Goal: Task Accomplishment & Management: Manage account settings

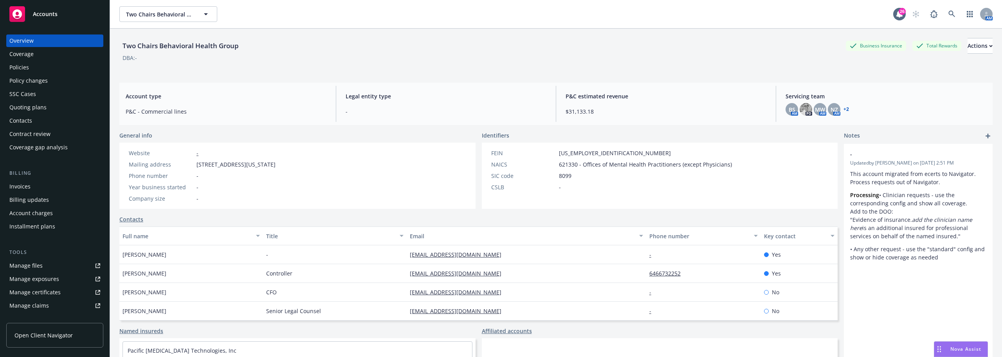
scroll to position [551, 0]
click at [139, 20] on button "Two Chairs Behavioral Health Group" at bounding box center [168, 14] width 98 height 16
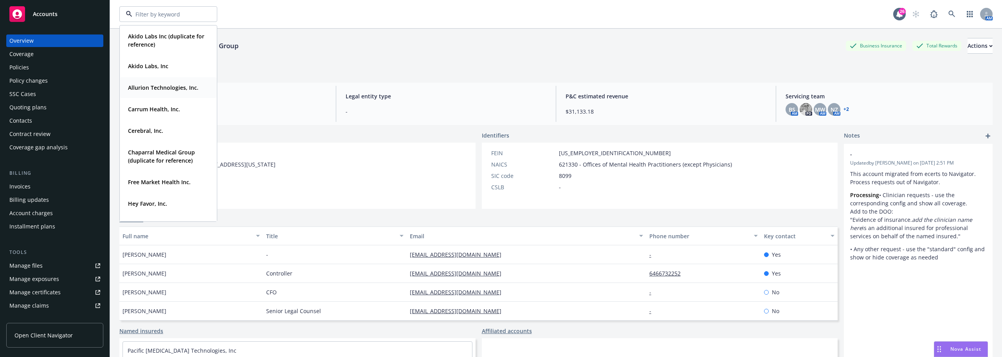
scroll to position [39, 0]
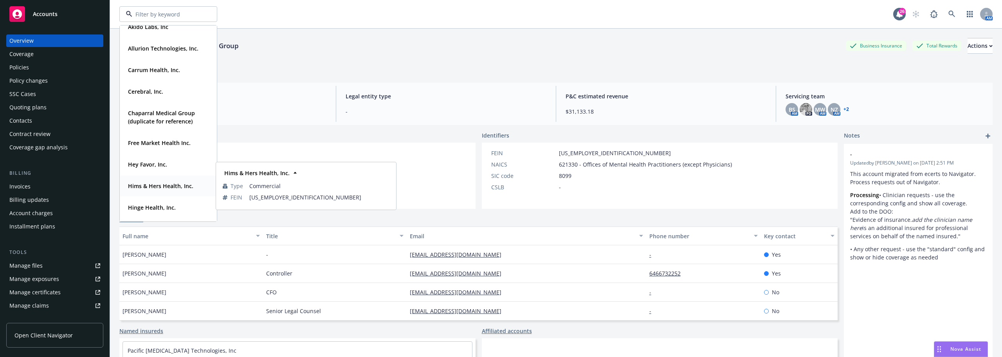
click at [154, 190] on div "Hims & Hers Health, Inc." at bounding box center [160, 185] width 70 height 11
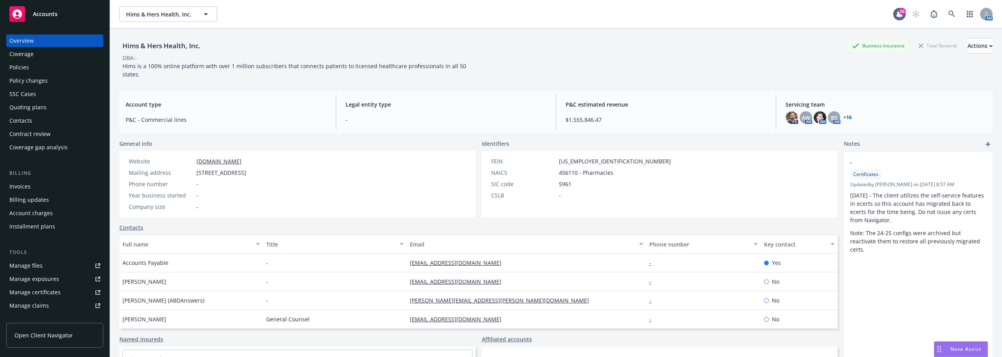
click at [31, 270] on div "Manage files" at bounding box center [25, 265] width 33 height 13
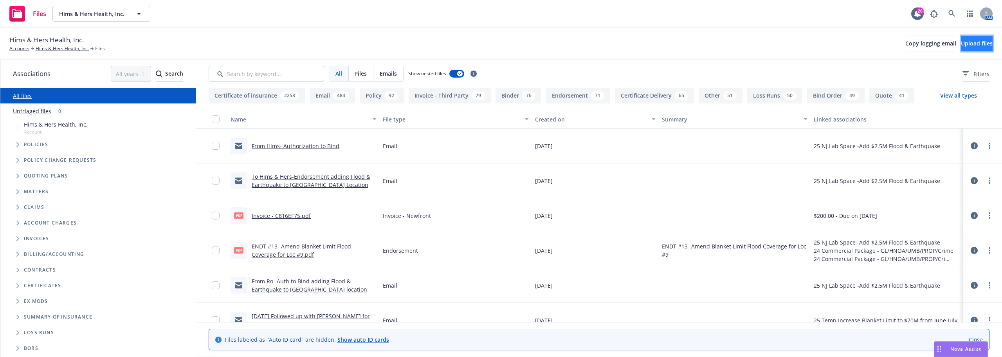
click at [961, 42] on span "Upload files" at bounding box center [977, 43] width 32 height 7
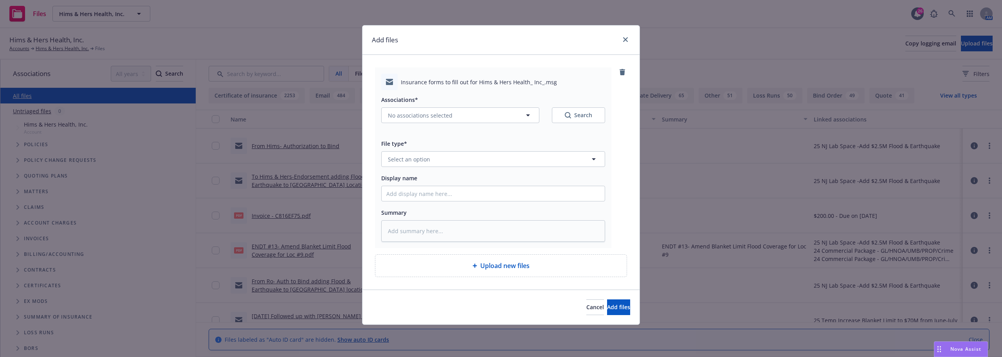
click at [426, 106] on div "Associations* No associations selected Search" at bounding box center [493, 109] width 224 height 28
click at [430, 111] on span "No associations selected" at bounding box center [420, 115] width 65 height 8
type textarea "x"
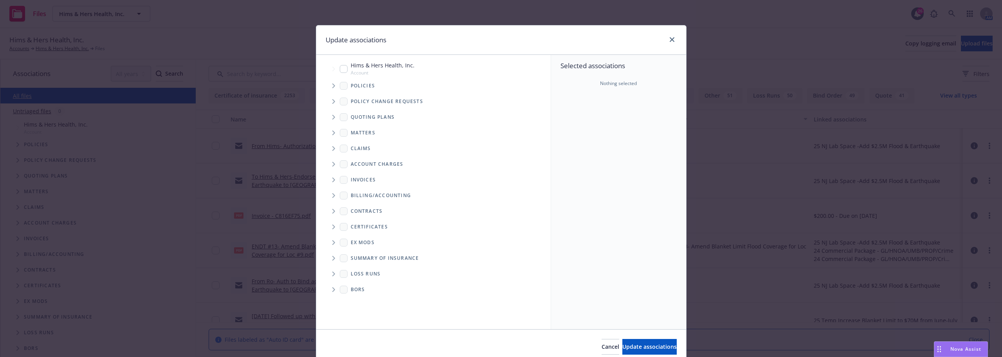
click at [379, 67] on span "Hims & Hers Health, Inc." at bounding box center [383, 65] width 64 height 8
checkbox input "true"
click at [647, 342] on button "Update associations" at bounding box center [650, 347] width 54 height 16
type textarea "x"
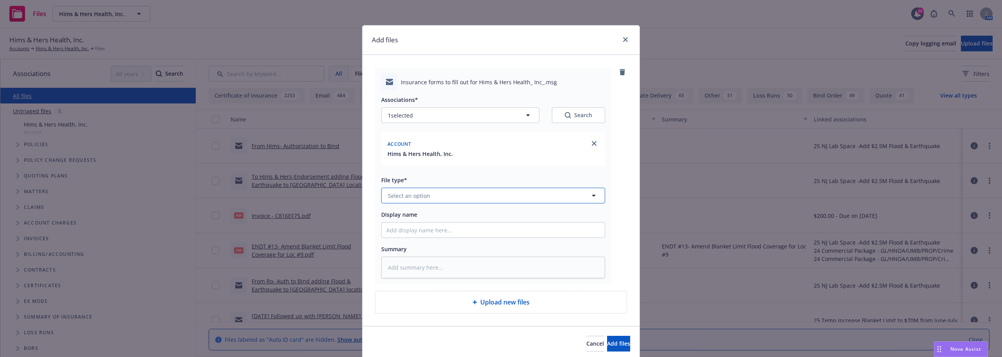
click at [484, 199] on button "Select an option" at bounding box center [493, 196] width 224 height 16
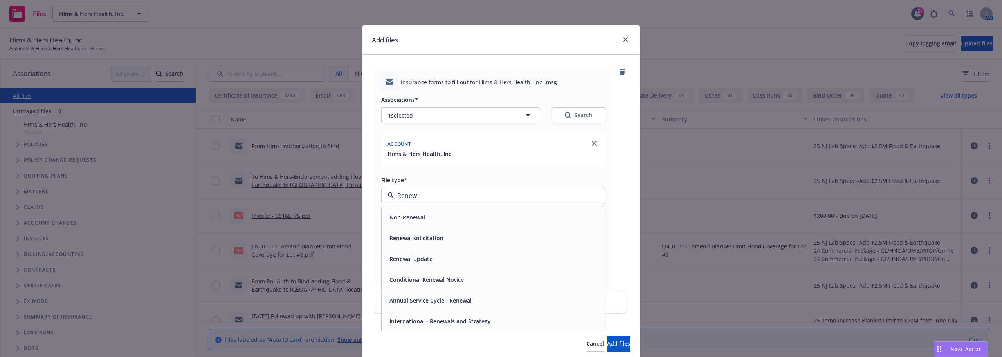
type input "Renewa"
click at [464, 235] on div "Renewal solicitation" at bounding box center [493, 237] width 214 height 11
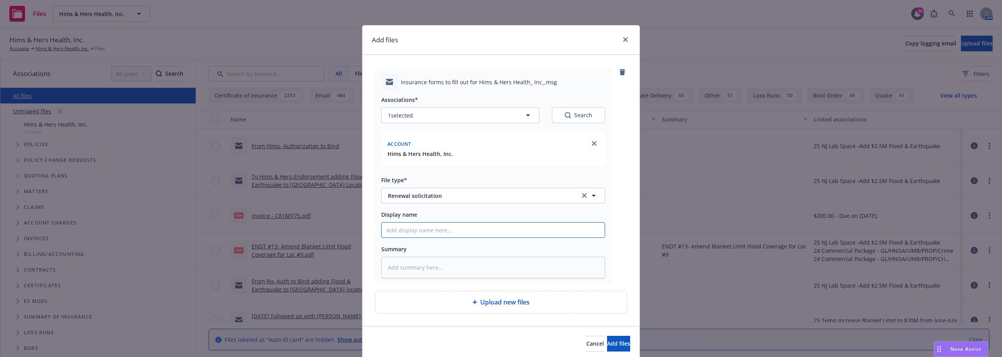
click at [464, 234] on input "Display name" at bounding box center [493, 229] width 223 height 15
type textarea "x"
type input "R"
type textarea "x"
type input "Re"
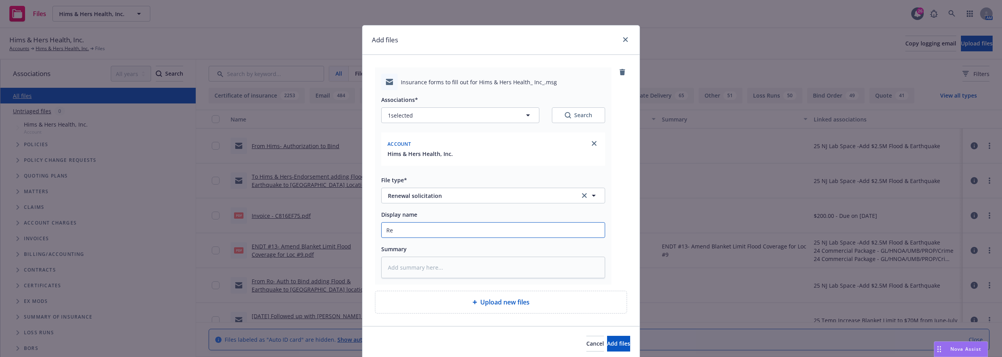
type textarea "x"
type input "Ren"
type textarea "x"
type input "[PERSON_NAME]"
type textarea "x"
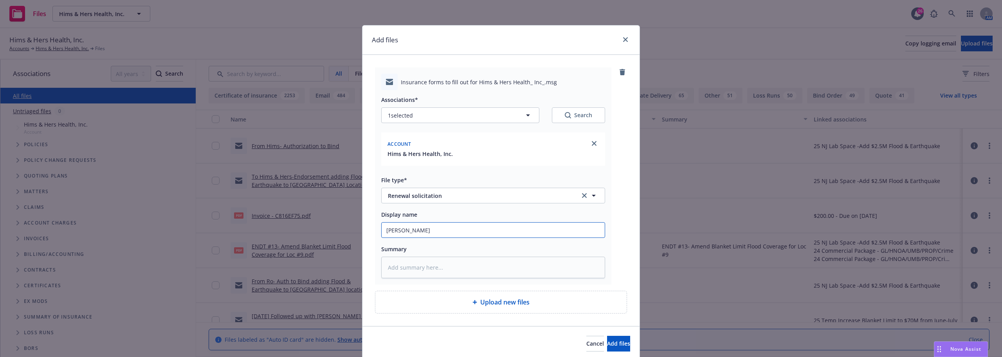
type input "Renew"
type textarea "x"
type input "Renewa"
type textarea "x"
type input "Renewal"
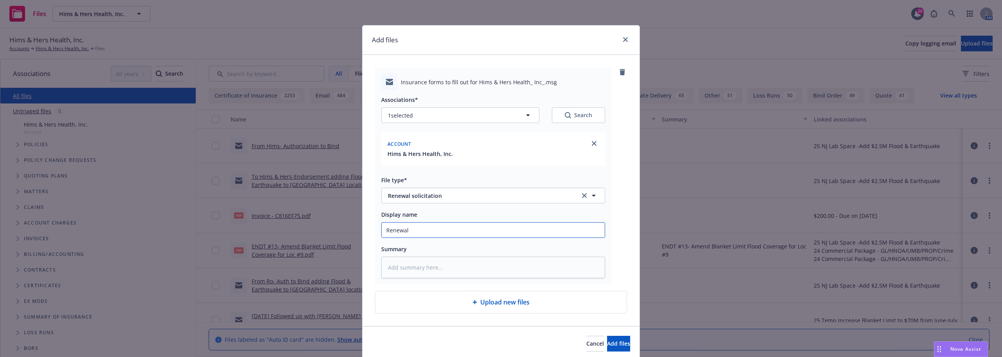
type textarea "x"
type input "Renewal"
type textarea "x"
type input "Renewal S"
type textarea "x"
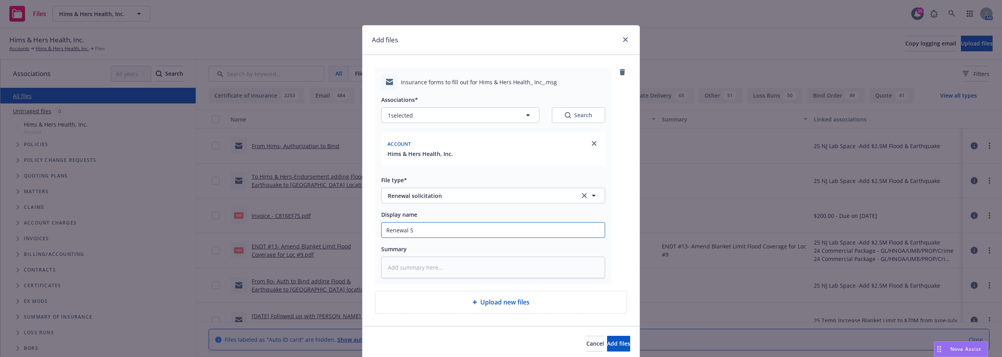
type input "Renewal So"
type textarea "x"
type input "Renewal Sol"
type textarea "x"
type input "Renewal Soli"
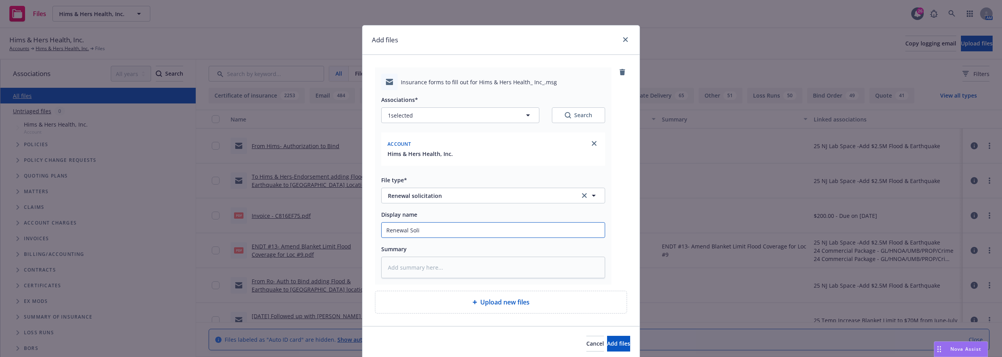
type textarea "x"
type input "Renewal Solic"
type textarea "x"
type input "Renewal Solica"
type textarea "x"
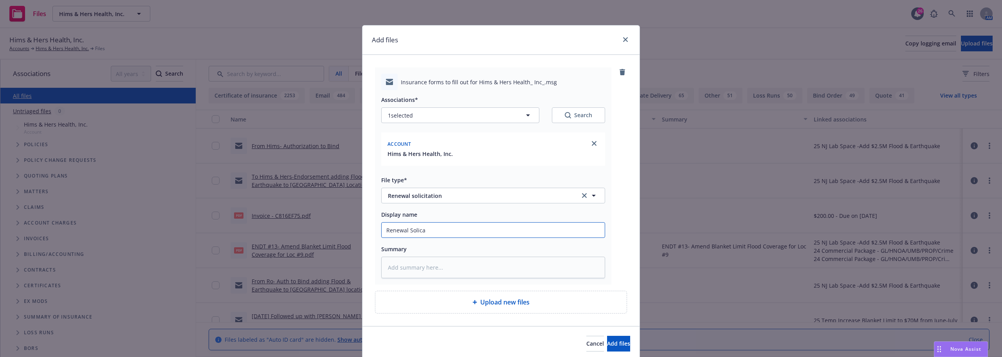
type input "Renewal Solicat"
type textarea "x"
type input "Renewal Solicati"
type textarea "x"
type input "Renewal Solicat"
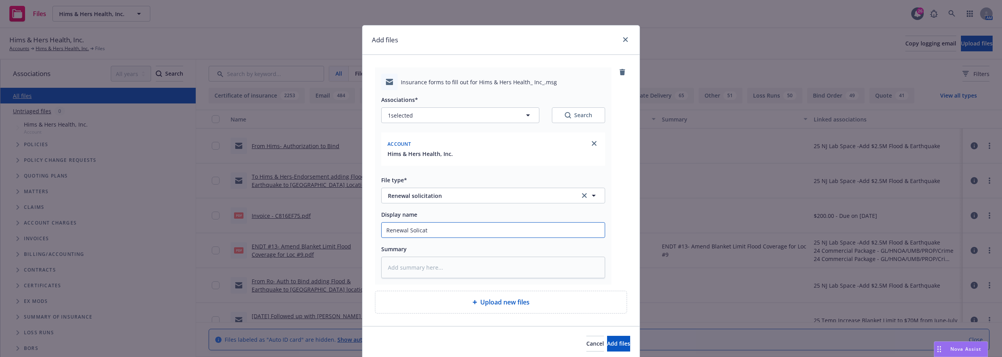
type textarea "x"
type input "Renewal Solica"
type textarea "x"
type input "Renewal Solic"
type textarea "x"
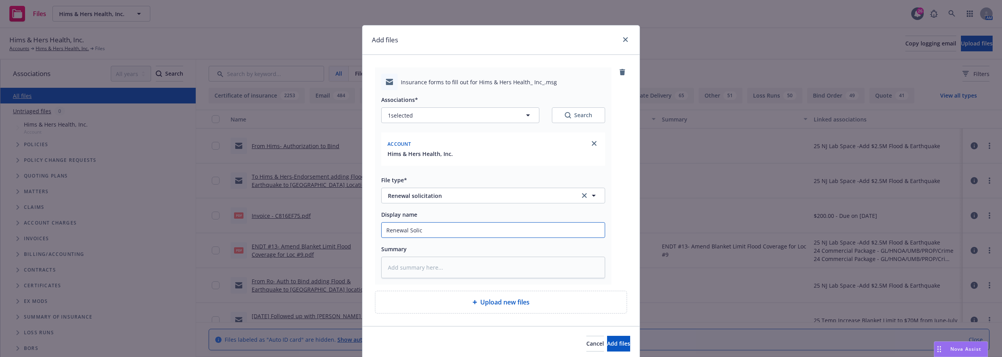
type input "Renewal Solici"
type textarea "x"
type input "Renewal Solicit"
type textarea "x"
type input "Renewal Solicita"
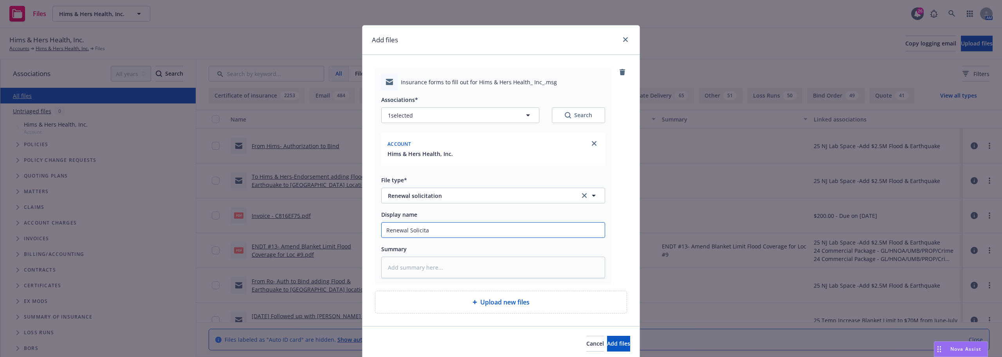
type textarea "x"
type input "Renewal Solicitat"
type textarea "x"
type input "Renewal Solicitati"
type textarea "x"
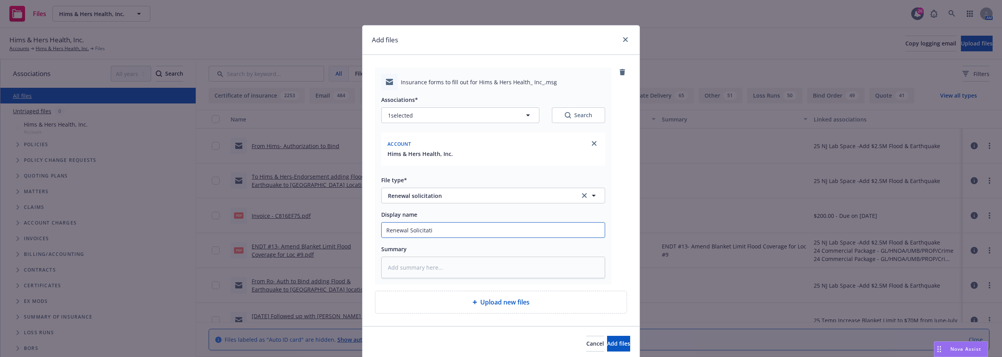
type input "Renewal Solicitatio"
type textarea "x"
type input "Renewal Solicitation"
type textarea "x"
type input "Renewal Solicitation"
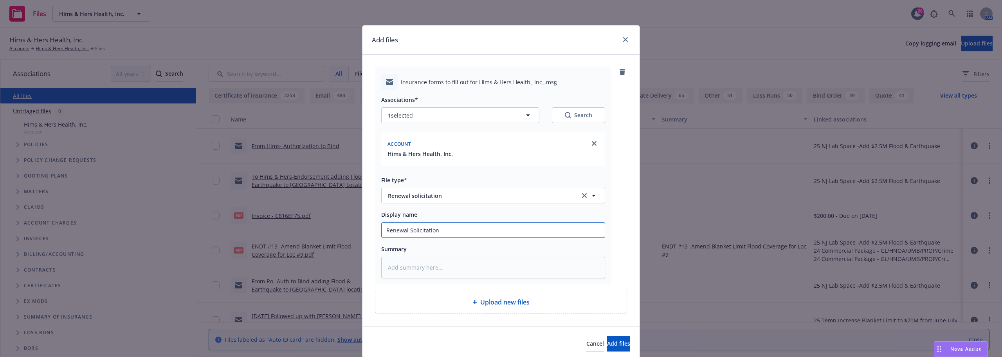
type textarea "x"
type input "Renewal Solicitation t"
type textarea "x"
type input "Renewal Solicitation to"
type textarea "x"
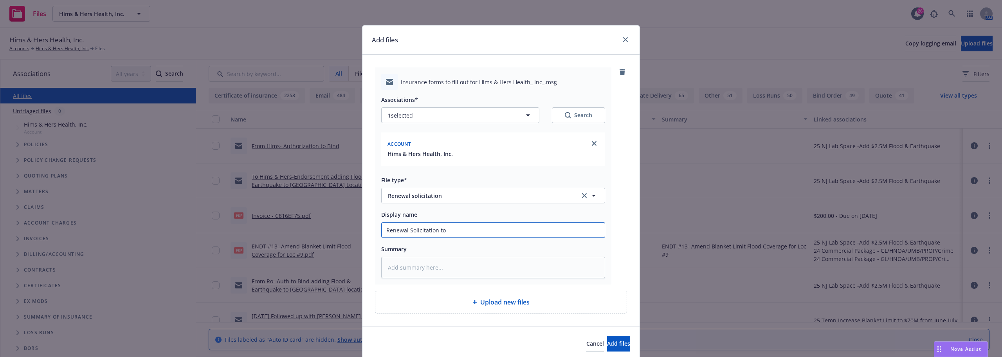
type input "Renewal Solicitation to"
type textarea "x"
type input "Renewal Solicitation to T"
type textarea "x"
type input "Renewal Solicitation to"
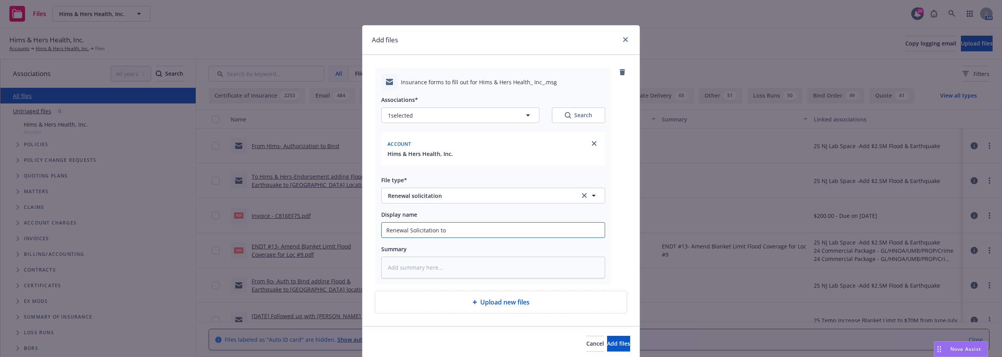
type textarea "x"
type input "Renewal Solicitation to"
type textarea "x"
type input "Renewal Solicitation t"
type textarea "x"
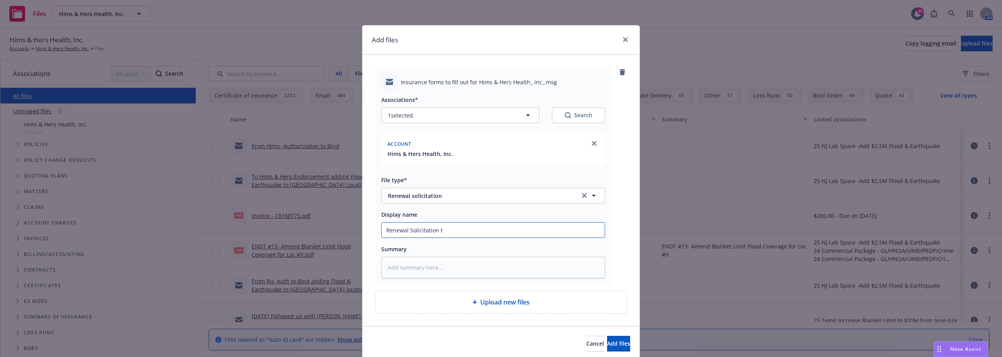
type input "Renewal Solicitation"
type textarea "x"
type input "Renewal Solicitation"
type textarea "x"
type input "Renewal Solicitatio"
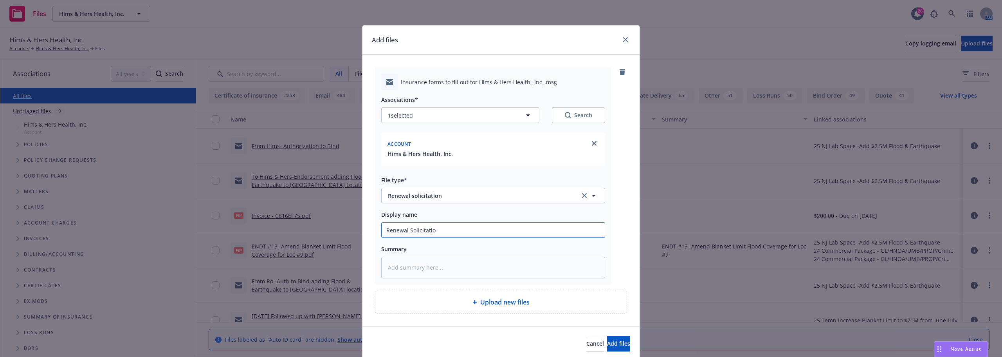
type textarea "x"
type input "Renewal Solicitati"
type textarea "x"
type input "Renewal Solicitat"
type textarea "x"
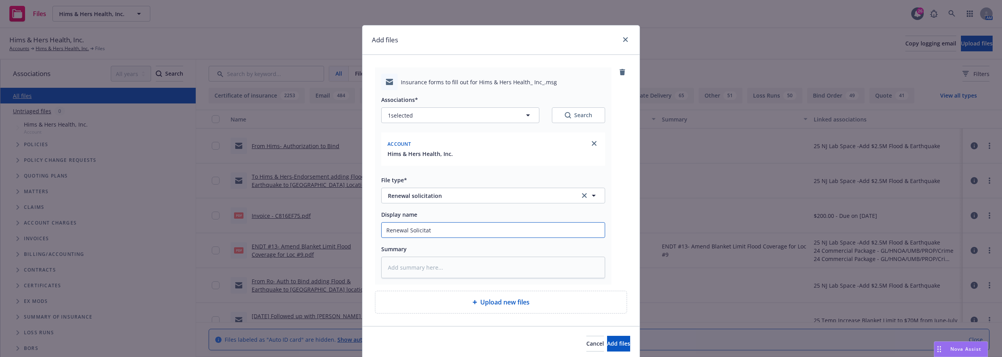
type input "Renewal Solicita"
type textarea "x"
type input "Renewal Solicit"
type textarea "x"
type input "Renewal Solic"
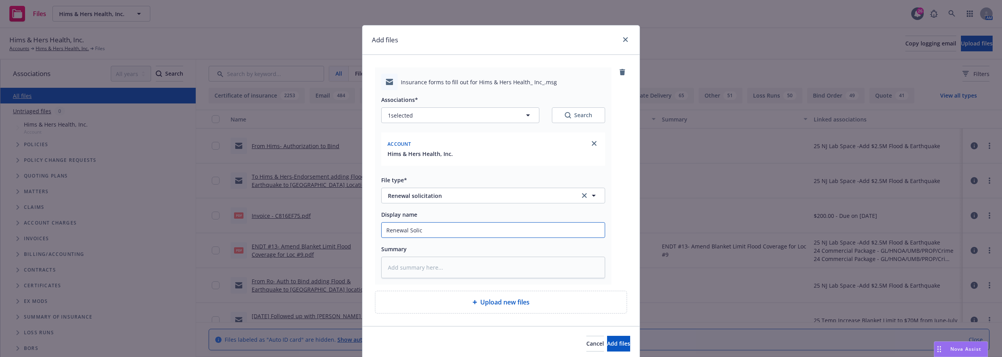
type textarea "x"
type input "Renewal Soli"
type textarea "x"
type input "Renewal Sol"
type textarea "x"
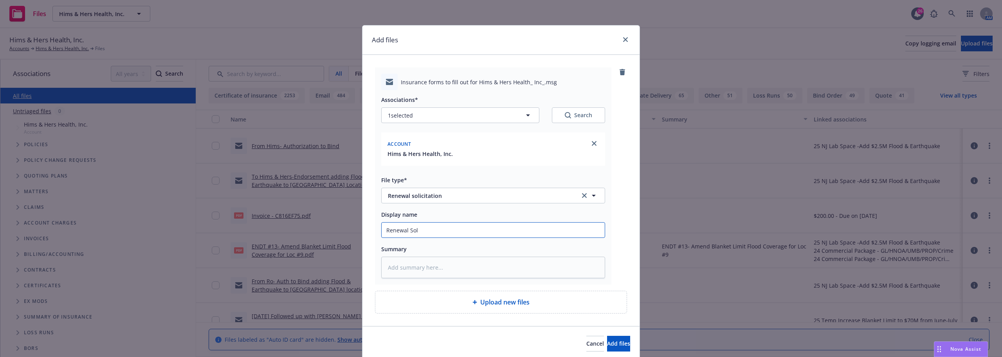
type input "Renewal So"
type textarea "x"
type input "Renewal S"
type textarea "x"
type input "Renewal"
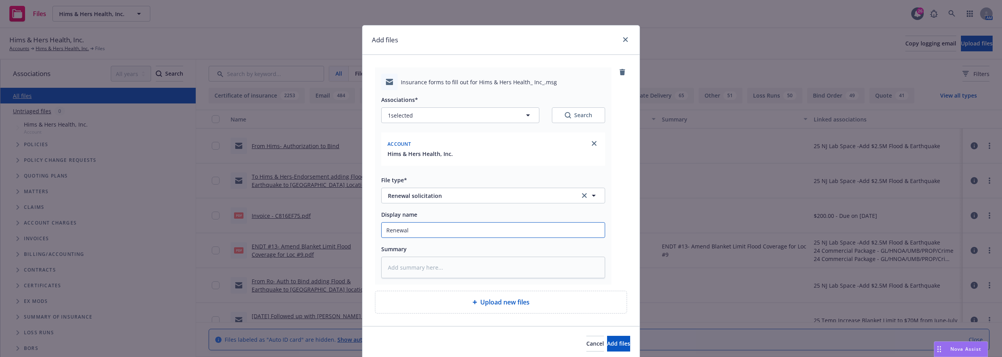
type textarea "x"
type input "Renewal S"
type textarea "x"
type input "Renewal Se"
type textarea "x"
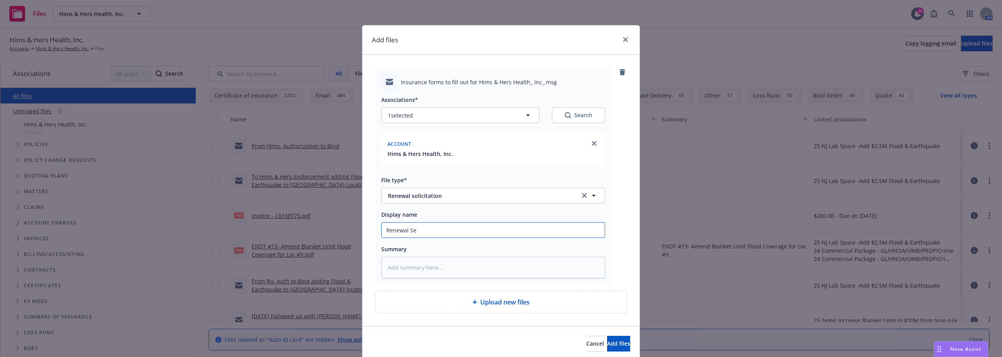
type input "Renewal Sen"
type textarea "x"
type input "Renewal Sent"
type textarea "x"
type input "Renewal Sent t"
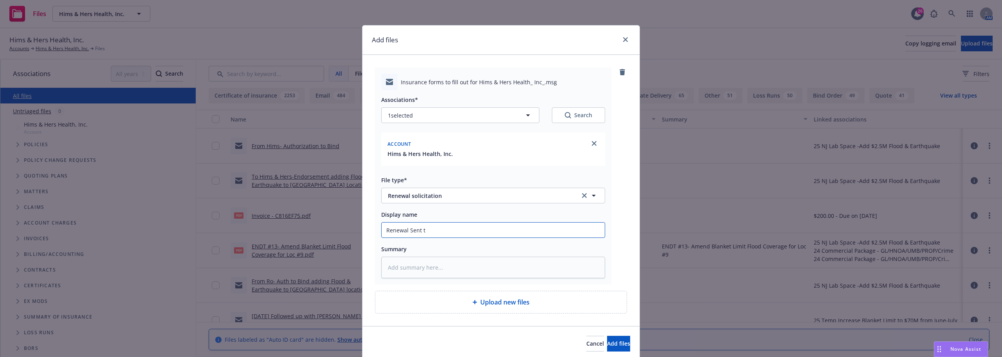
type textarea "x"
type input "Renewal Sent to"
type textarea "x"
type input "Renewal Sent to"
type textarea "x"
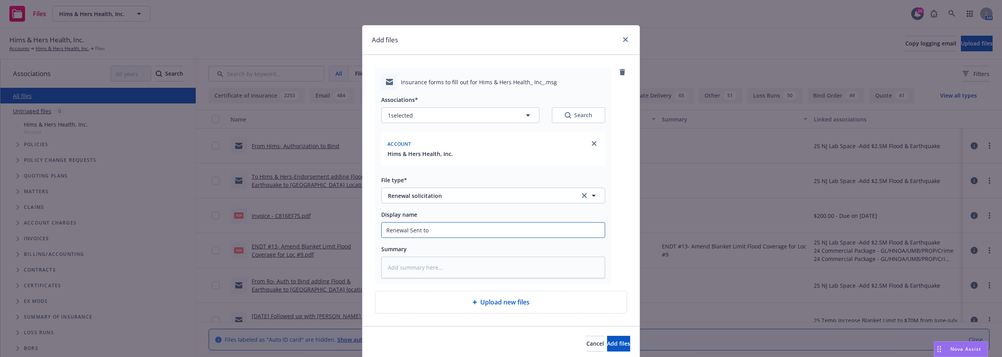
type input "Renewal Sent to c"
type textarea "x"
type input "Renewal Sent to cl"
type textarea "x"
type input "Renewal Sent to cli"
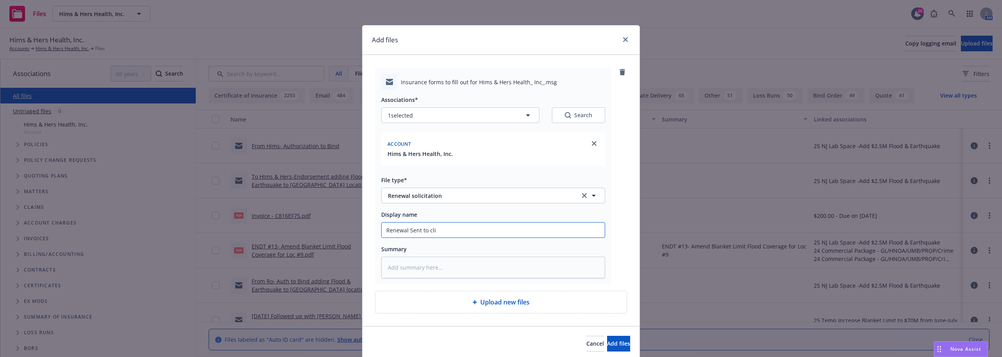
type textarea "x"
type input "Renewal Sent to clie"
type textarea "x"
type input "Renewal Sent to clien"
type textarea "x"
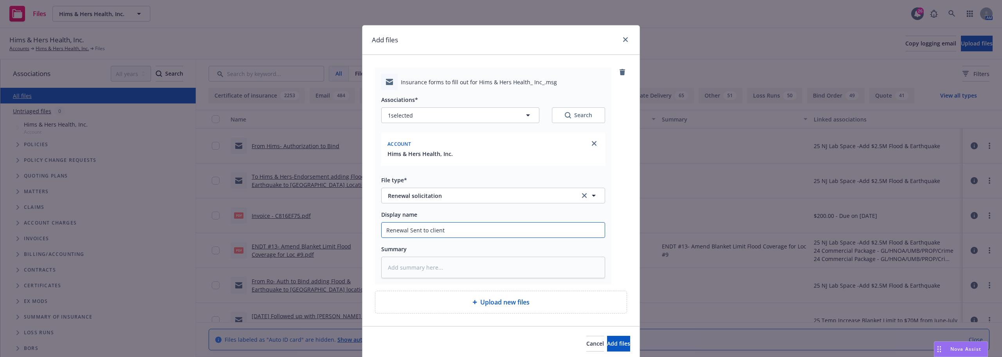
drag, startPoint x: 464, startPoint y: 230, endPoint x: 314, endPoint y: 231, distance: 150.7
click at [314, 231] on div "Add files Insurance forms to fill out for Hims & Hers Health_ Inc_.msg Associat…" at bounding box center [501, 178] width 1002 height 357
type input "Renewal Sent to client"
click at [478, 276] on textarea at bounding box center [493, 267] width 224 height 22
paste textarea "Renewal Sent to client"
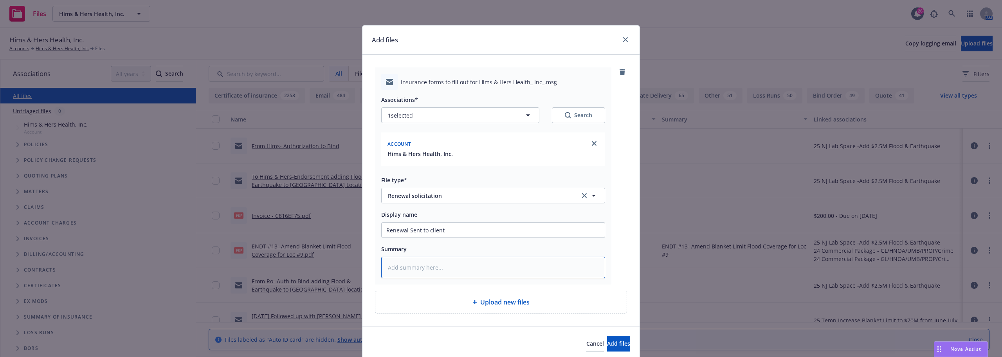
type textarea "x"
type textarea "Renewal Sent to client"
click at [607, 341] on span "Add files" at bounding box center [618, 342] width 23 height 7
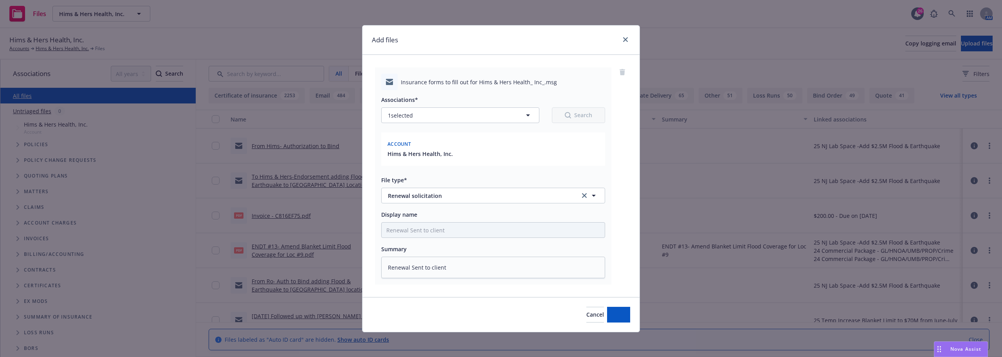
type textarea "x"
